Goal: Task Accomplishment & Management: Use online tool/utility

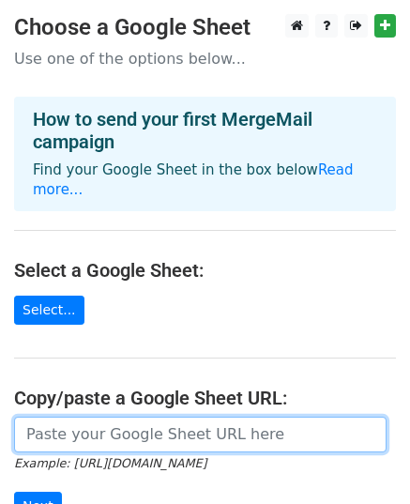
click at [67, 417] on input "url" at bounding box center [200, 435] width 373 height 36
paste input "https://docs.google.com/spreadsheets/d/13vtRAvvI08bWPP6rTQ17lj4XFgFehkY_8t358t5…"
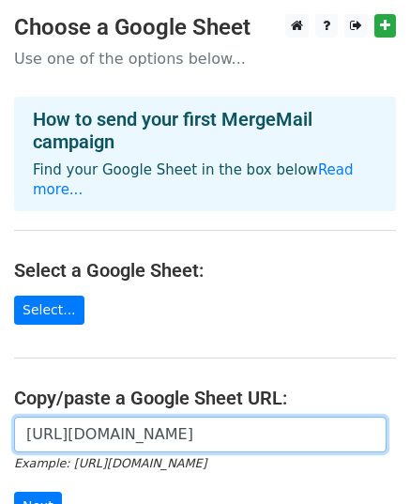
scroll to position [0, 391]
type input "https://docs.google.com/spreadsheets/d/13vtRAvvI08bWPP6rTQ17lj4XFgFehkY_8t358t5…"
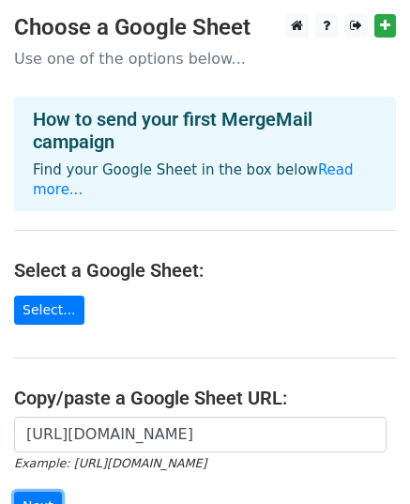
scroll to position [0, 0]
click at [43, 492] on input "Next" at bounding box center [38, 506] width 48 height 29
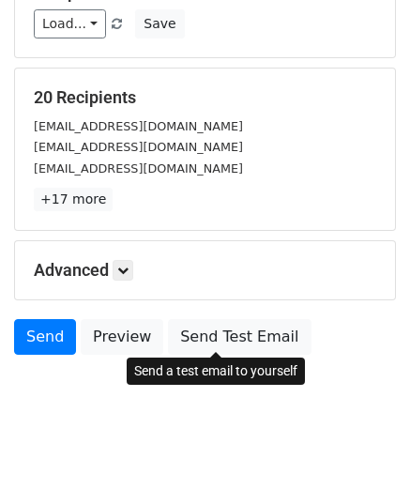
scroll to position [202, 0]
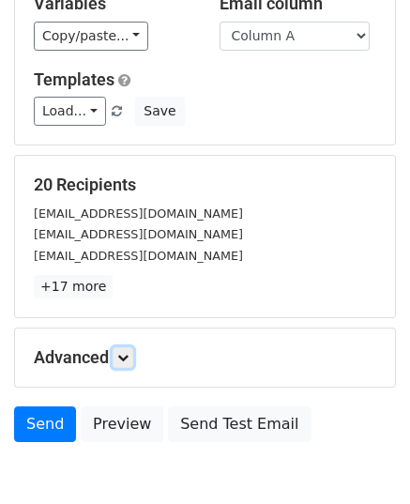
click at [131, 361] on link at bounding box center [123, 357] width 21 height 21
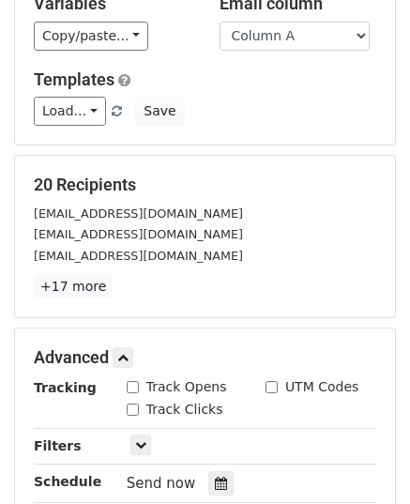
click at [133, 386] on input "Track Opens" at bounding box center [133, 387] width 12 height 12
checkbox input "true"
click at [132, 405] on input "Track Clicks" at bounding box center [133, 410] width 12 height 12
checkbox input "true"
click at [216, 478] on icon at bounding box center [221, 483] width 12 height 13
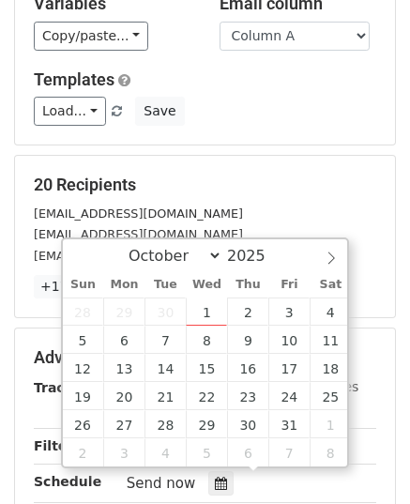
type input "[DATE] 12:00"
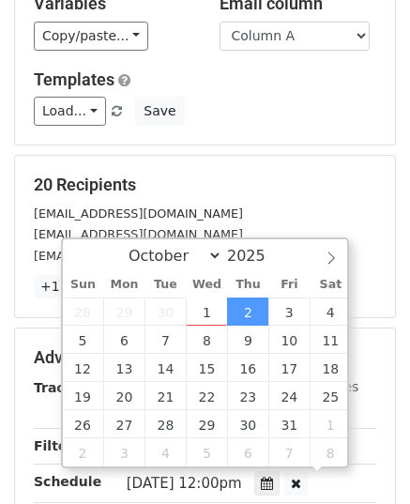
scroll to position [0, 0]
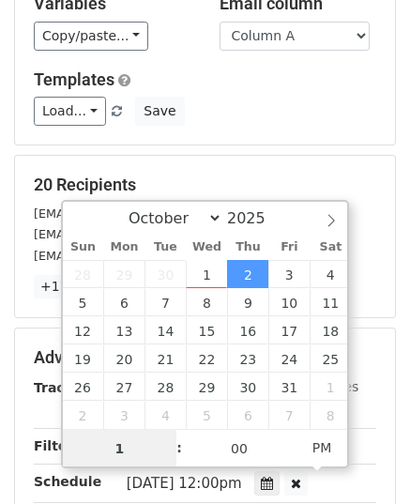
type input "10"
type input "[DATE] 10:00"
click at [314, 442] on span "AM" at bounding box center [323, 448] width 52 height 38
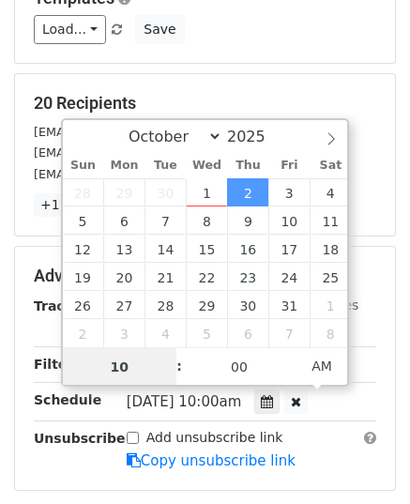
scroll to position [390, 0]
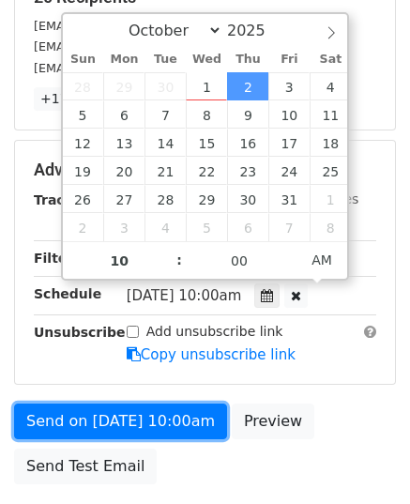
click at [160, 408] on link "Send on [DATE] 10:00am" at bounding box center [120, 422] width 213 height 36
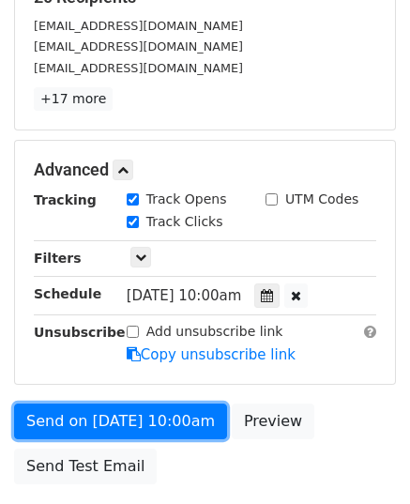
click at [145, 419] on link "Send on [DATE] 10:00am" at bounding box center [120, 422] width 213 height 36
